Goal: Find specific page/section: Find specific page/section

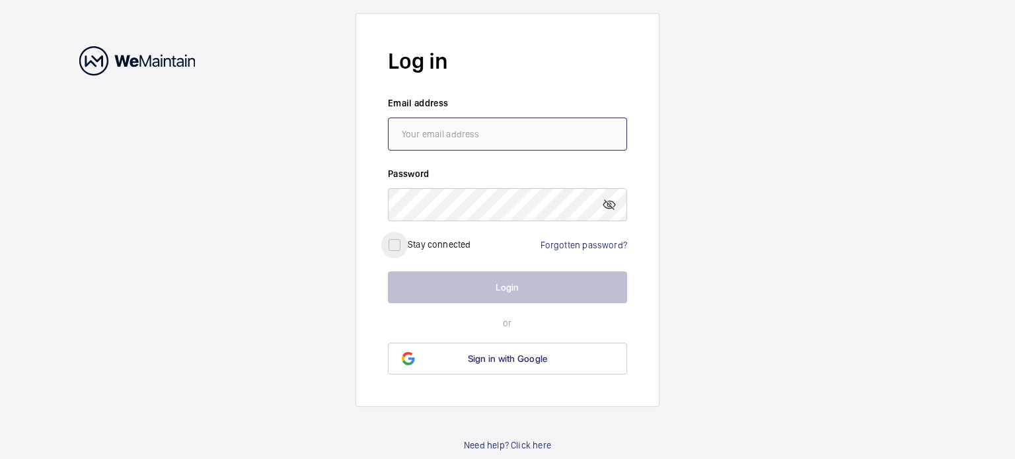
type input "[DOMAIN_NAME][EMAIL_ADDRESS][DOMAIN_NAME]"
click at [395, 245] on input "checkbox" at bounding box center [394, 245] width 26 height 26
checkbox input "true"
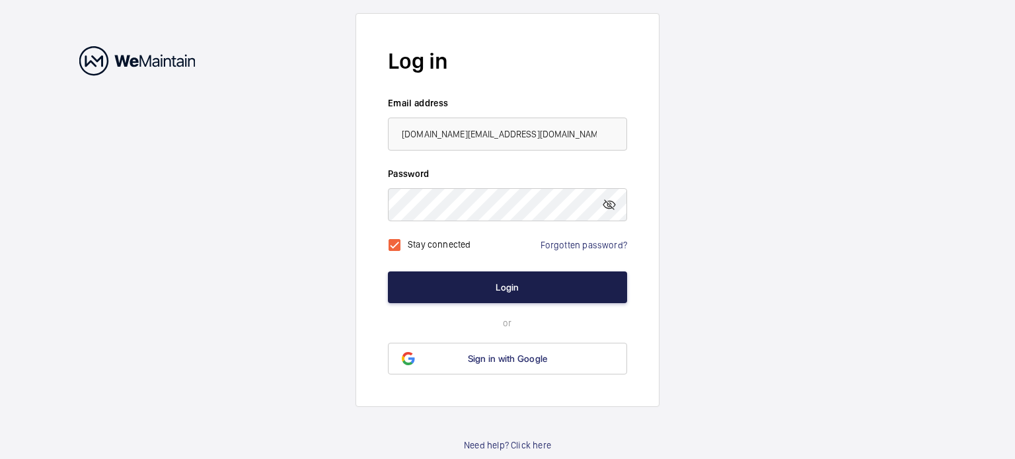
click at [446, 292] on button "Login" at bounding box center [507, 288] width 239 height 32
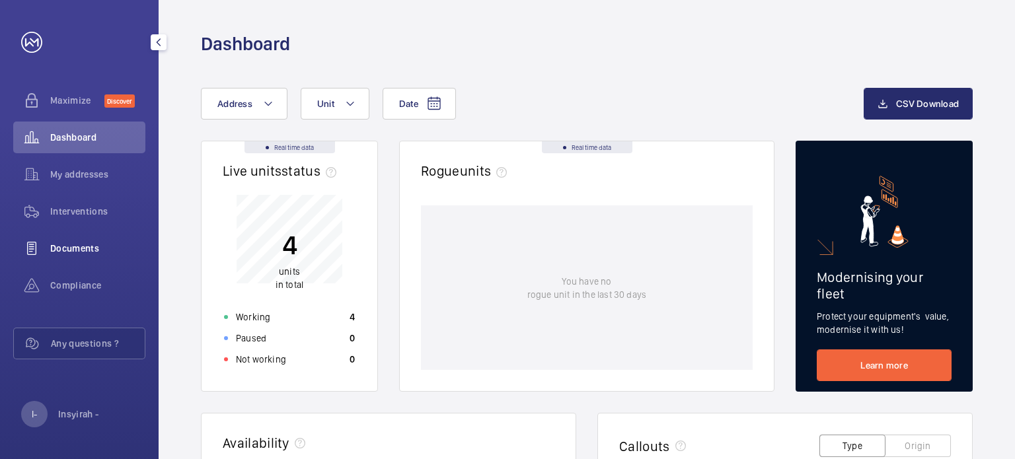
click at [98, 248] on span "Documents" at bounding box center [97, 248] width 95 height 13
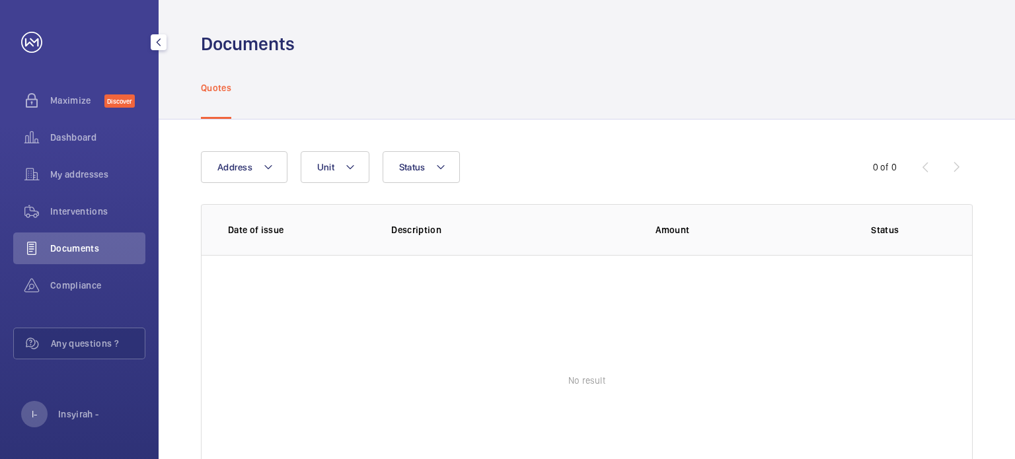
click at [87, 242] on span "Documents" at bounding box center [97, 248] width 95 height 13
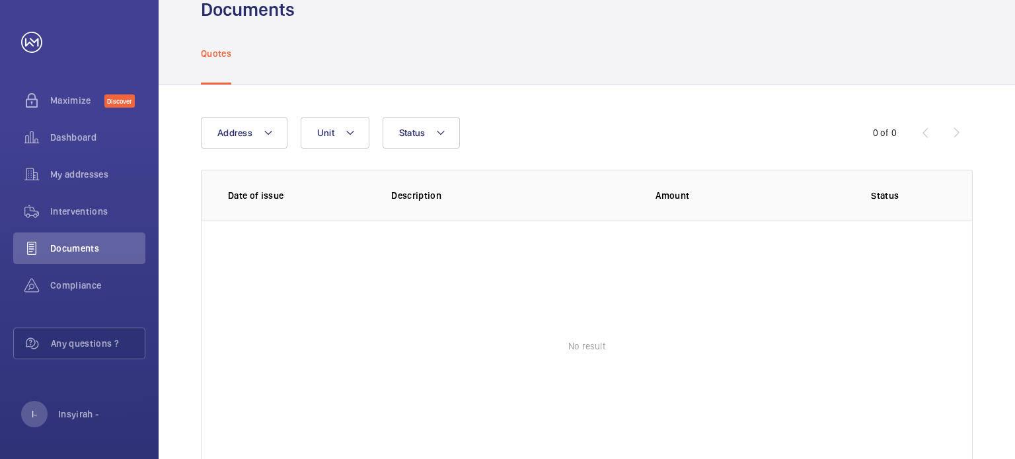
click at [264, 184] on wm-front-table "Address Unit Status 0 of 0 Date of issue Description Amount Status No result" at bounding box center [587, 294] width 772 height 355
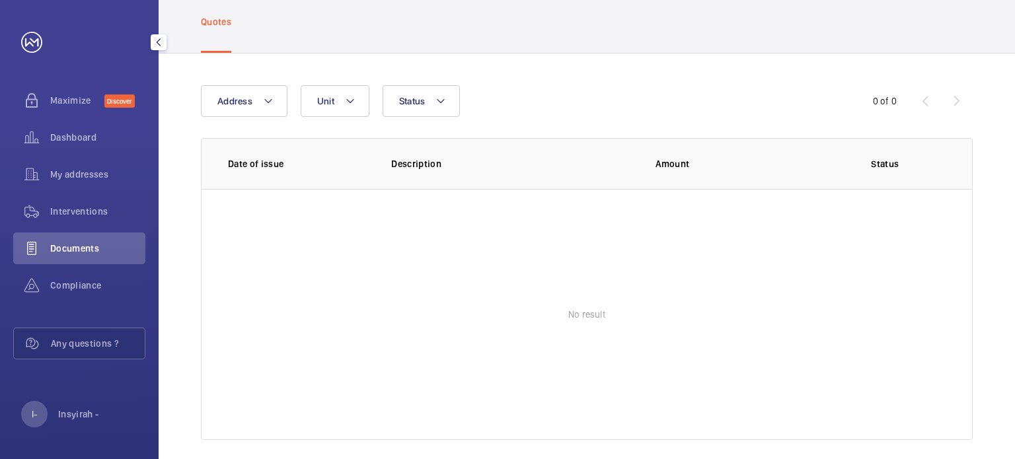
click at [99, 269] on div "Documents" at bounding box center [79, 251] width 132 height 37
click at [94, 280] on span "Compliance" at bounding box center [97, 285] width 95 height 13
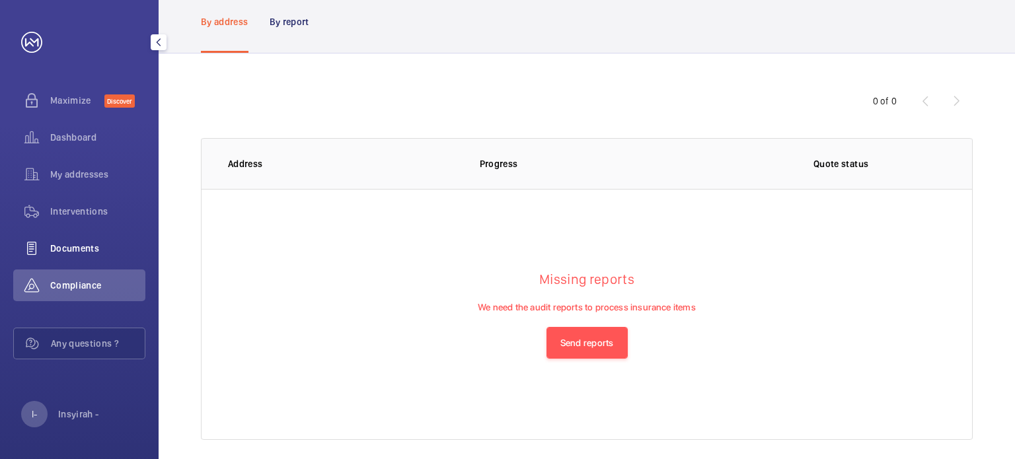
click at [69, 256] on div "Documents" at bounding box center [79, 249] width 132 height 32
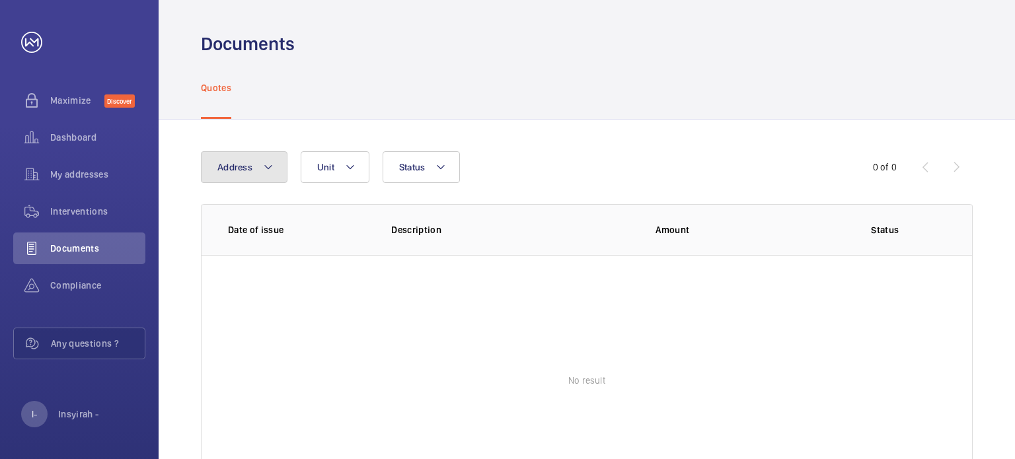
click at [267, 161] on mat-icon at bounding box center [268, 167] width 11 height 16
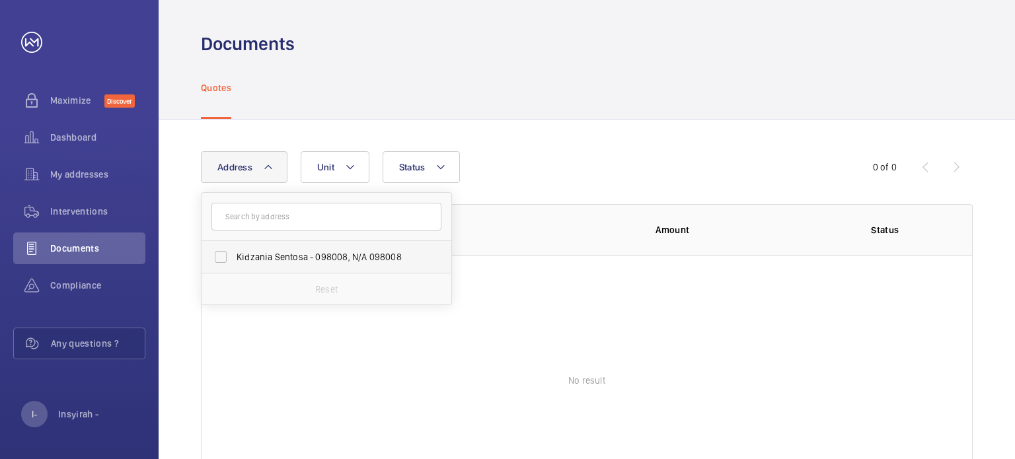
click at [299, 262] on span "Kidzania Sentosa - 098008, N/A 098008" at bounding box center [328, 256] width 182 height 13
click at [234, 262] on input "Kidzania Sentosa - 098008, N/A 098008" at bounding box center [221, 257] width 26 height 26
checkbox input "true"
click at [547, 170] on div "Address 1 Kidzania Sentosa - 098008, N/A 098008 Reset Unit Status" at bounding box center [507, 167] width 613 height 32
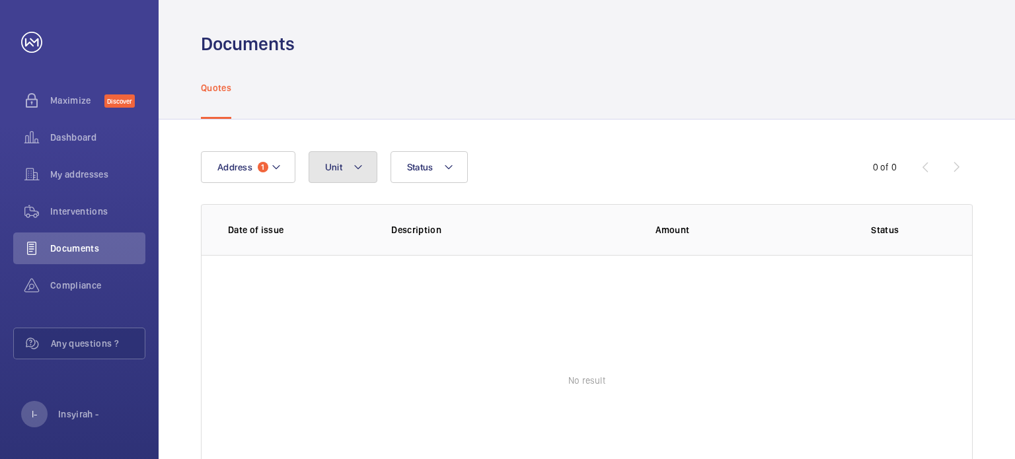
click at [356, 170] on mat-icon at bounding box center [358, 167] width 11 height 16
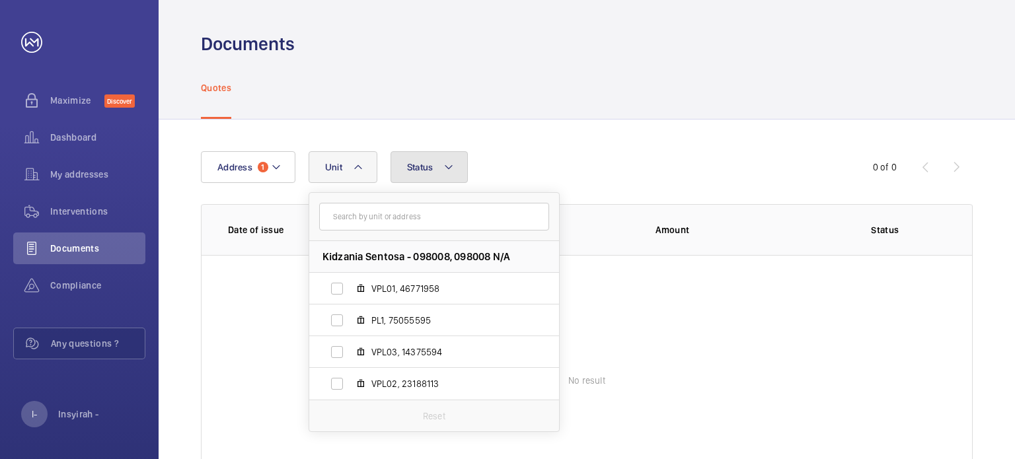
click at [425, 170] on span "Status" at bounding box center [420, 167] width 26 height 11
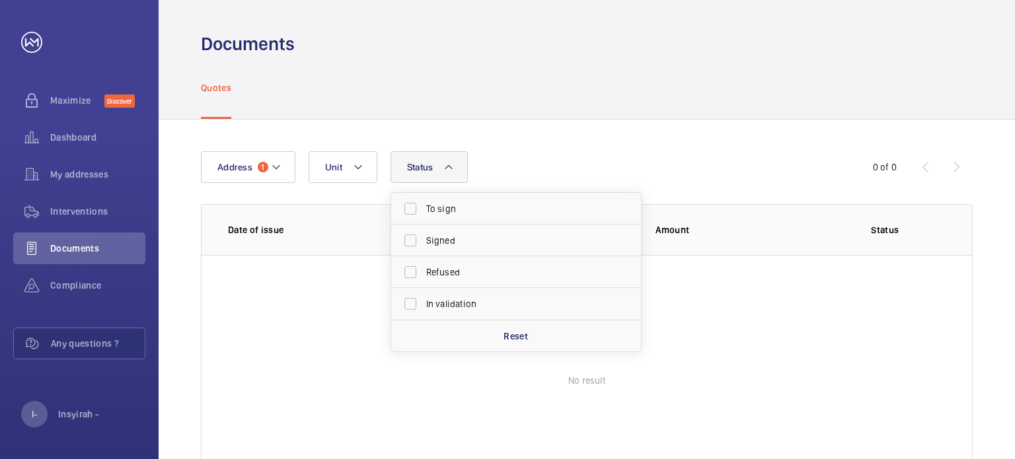
click at [525, 137] on div "Address 1 Unit Status To sign Signed Refused In validation Reset 0 of 0 Date of…" at bounding box center [587, 329] width 856 height 418
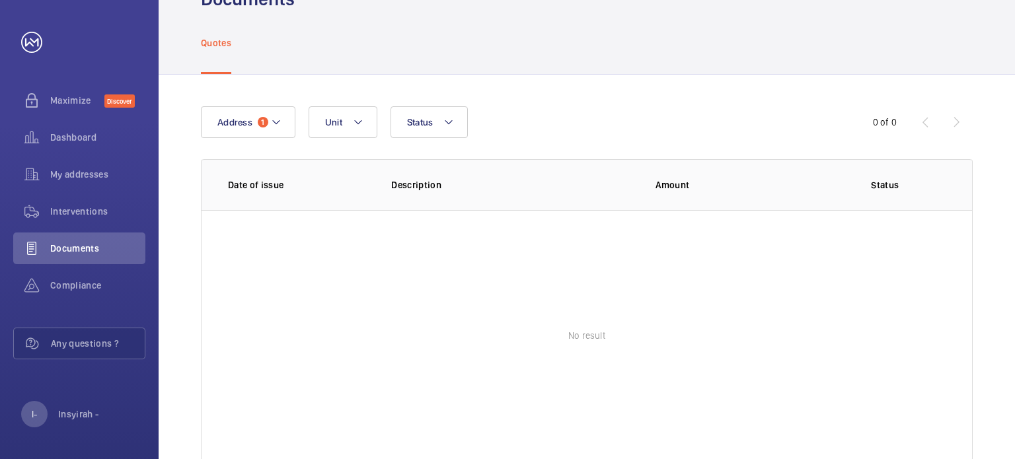
scroll to position [78, 0]
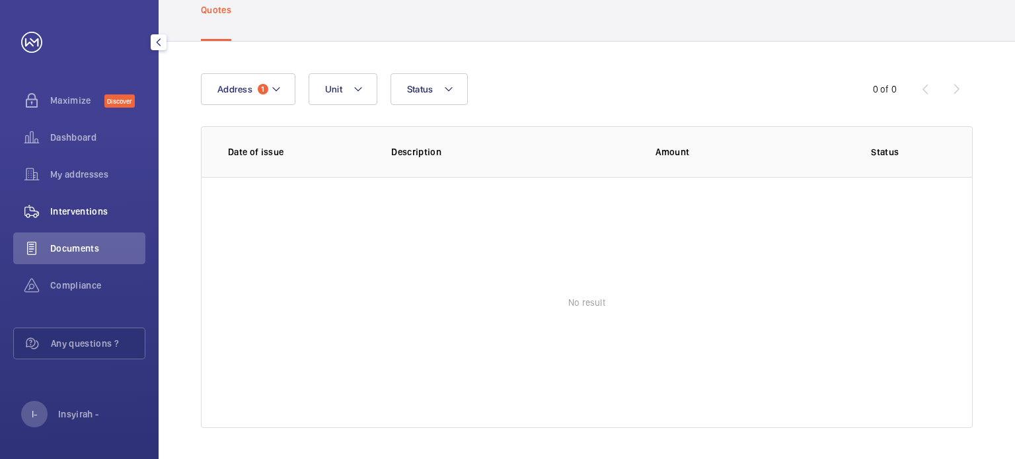
click at [94, 217] on span "Interventions" at bounding box center [97, 211] width 95 height 13
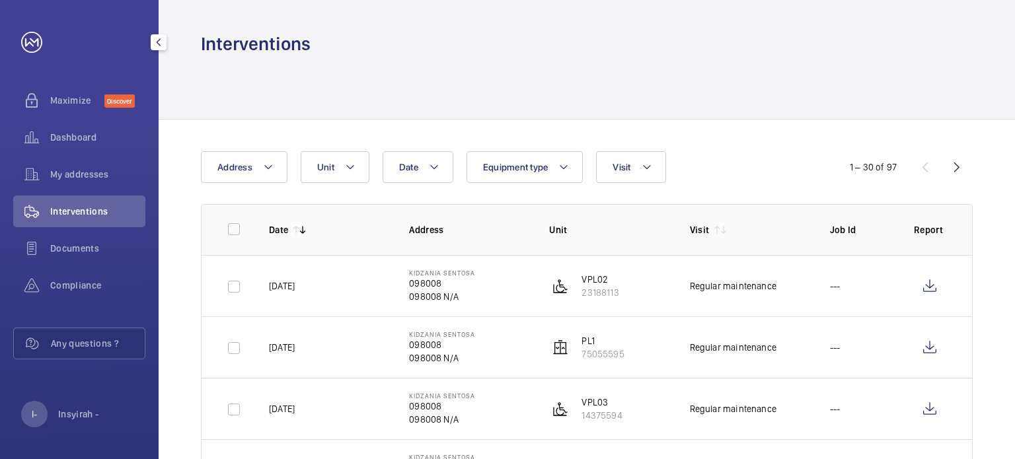
click at [56, 422] on div "I- Insyirah -" at bounding box center [60, 414] width 78 height 26
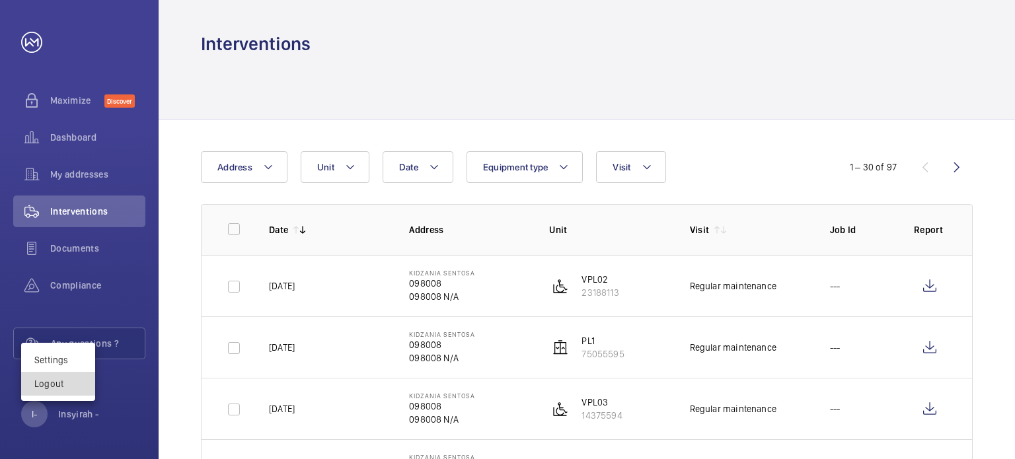
click at [48, 385] on p "Logout" at bounding box center [58, 383] width 48 height 13
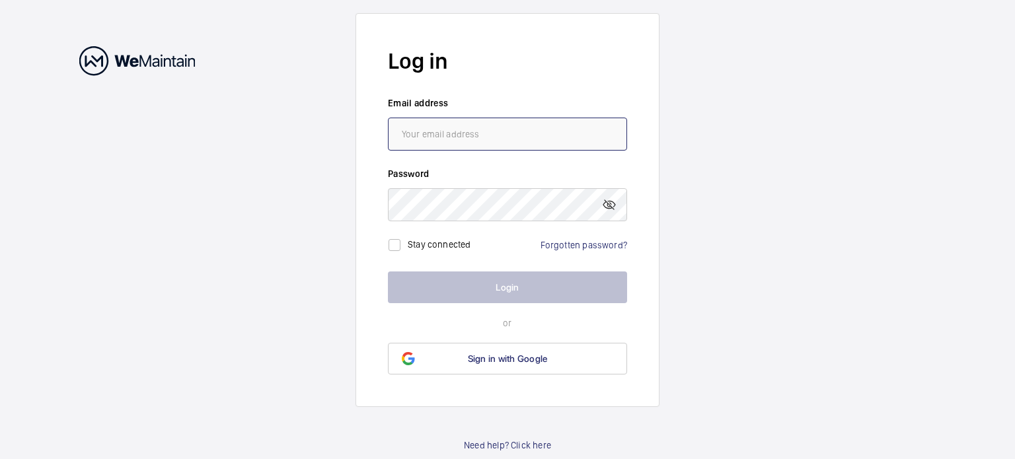
type input "[DOMAIN_NAME][EMAIL_ADDRESS][DOMAIN_NAME]"
